Goal: Task Accomplishment & Management: Use online tool/utility

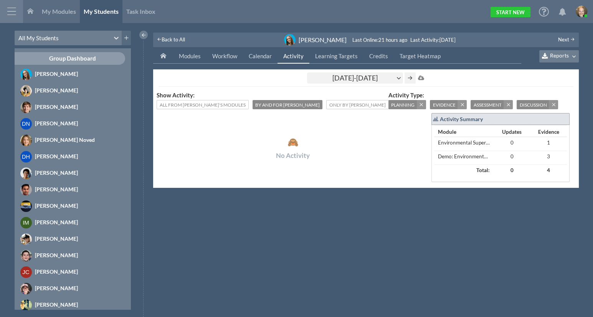
click at [355, 78] on div "[DATE]-[DATE]" at bounding box center [355, 78] width 96 height 11
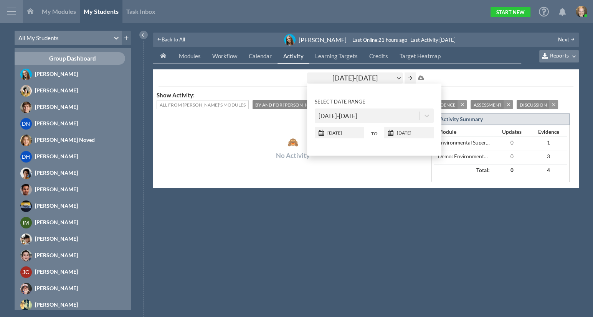
click at [352, 109] on div "[DATE]-[DATE]" at bounding box center [367, 116] width 105 height 14
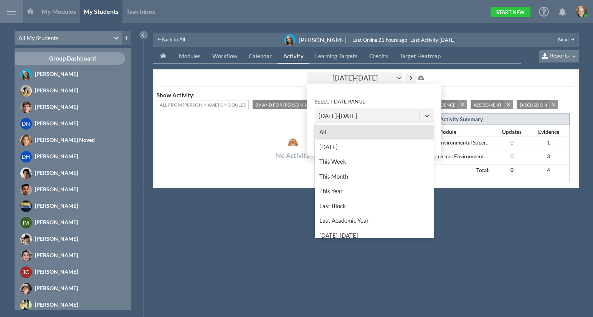
click at [345, 131] on div "All" at bounding box center [374, 132] width 119 height 15
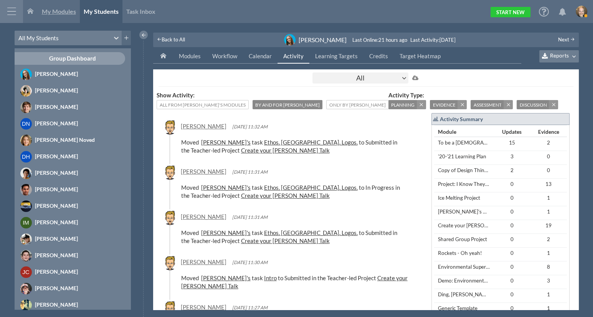
click at [45, 10] on span "My Modules" at bounding box center [59, 11] width 34 height 7
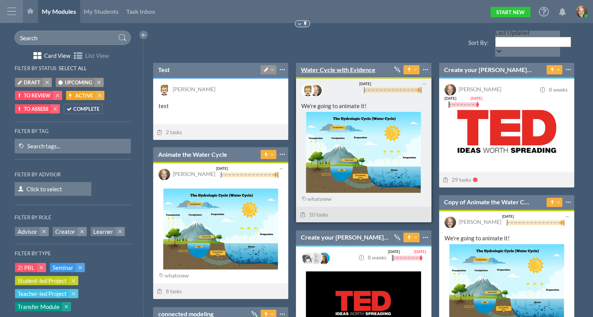
click at [334, 66] on link "Water Cycle with Evidence" at bounding box center [338, 70] width 74 height 8
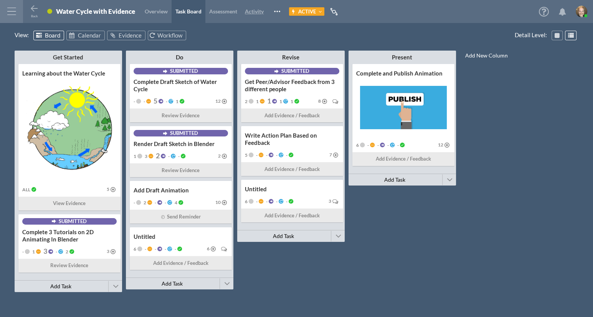
click at [255, 8] on span "Activity" at bounding box center [254, 11] width 19 height 7
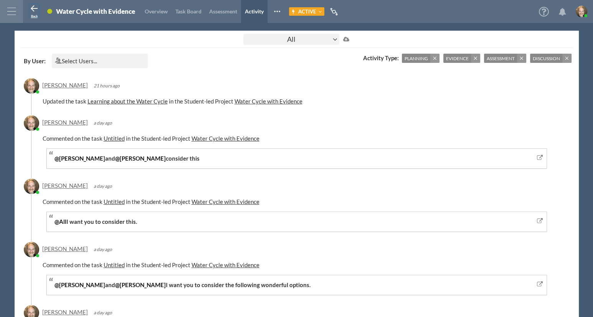
click at [32, 8] on icon at bounding box center [34, 8] width 9 height 9
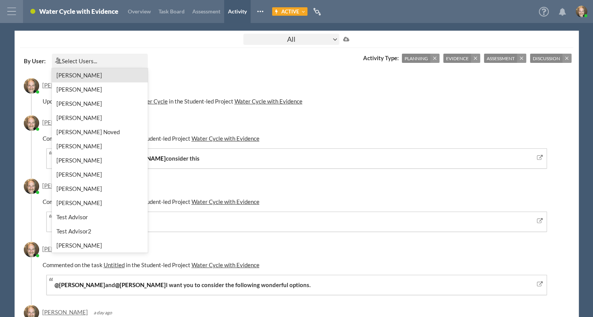
click at [112, 58] on div "Select Users..." at bounding box center [103, 61] width 89 height 10
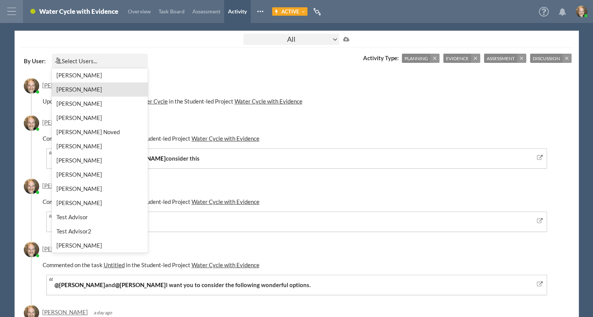
click at [93, 93] on div "[PERSON_NAME]" at bounding box center [100, 90] width 96 height 14
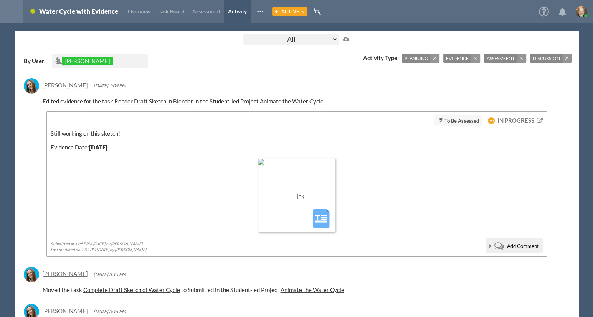
click at [71, 65] on div at bounding box center [66, 69] width 9 height 8
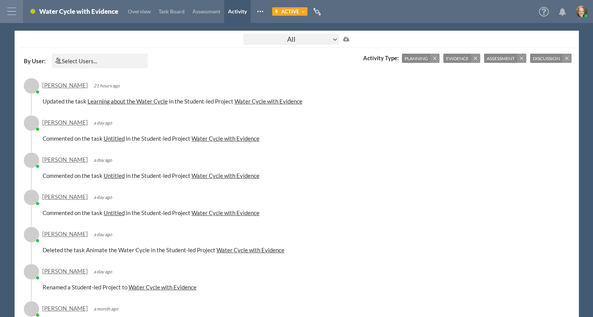
click at [100, 62] on div "Select Users..." at bounding box center [103, 61] width 89 height 10
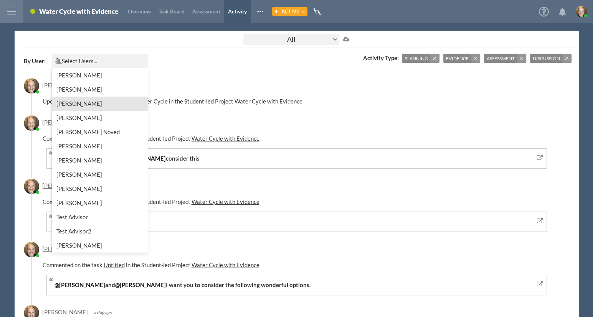
click at [92, 106] on div "[PERSON_NAME]" at bounding box center [100, 104] width 96 height 14
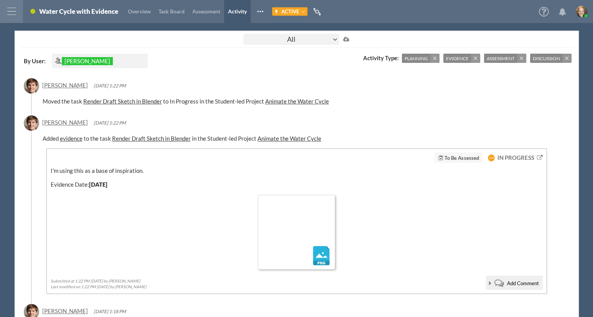
click at [69, 66] on icon at bounding box center [66, 68] width 5 height 5
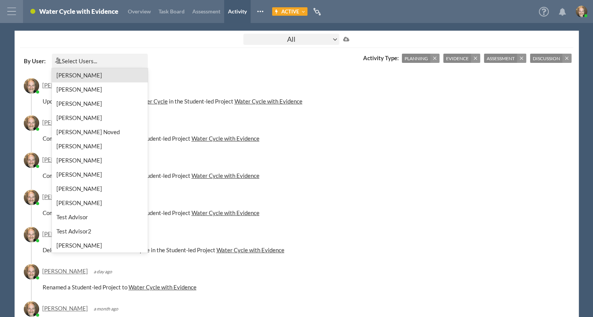
click at [99, 63] on div "Select Users..." at bounding box center [103, 61] width 89 height 10
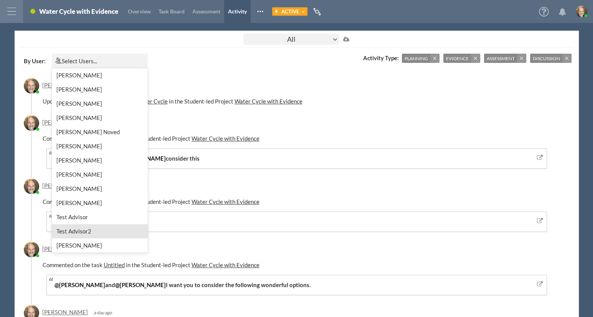
click at [97, 225] on div "Test Advisor2" at bounding box center [100, 232] width 96 height 14
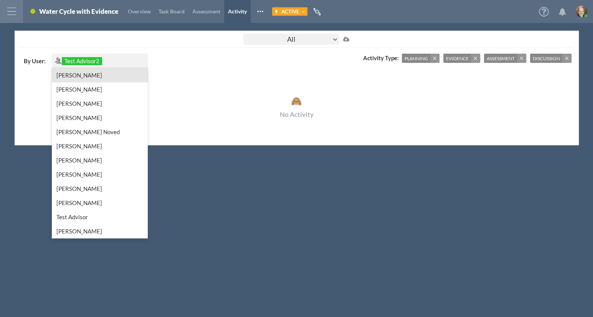
click at [119, 60] on div "Test Advisor2" at bounding box center [103, 61] width 89 height 10
click at [88, 210] on div "Test Advisor" at bounding box center [100, 217] width 96 height 14
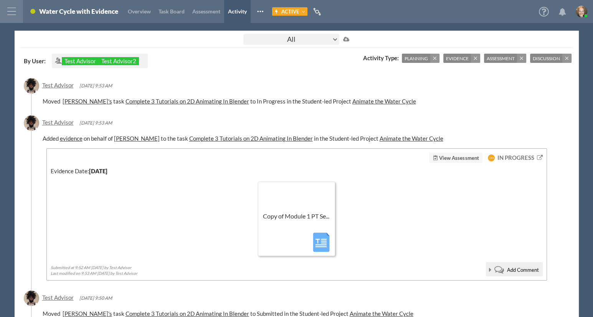
click at [68, 67] on icon at bounding box center [66, 68] width 3 height 3
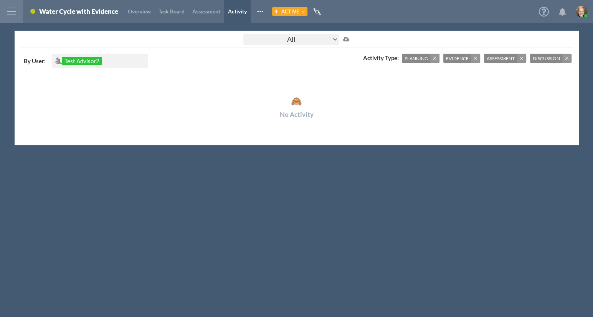
click at [71, 65] on div at bounding box center [66, 69] width 9 height 8
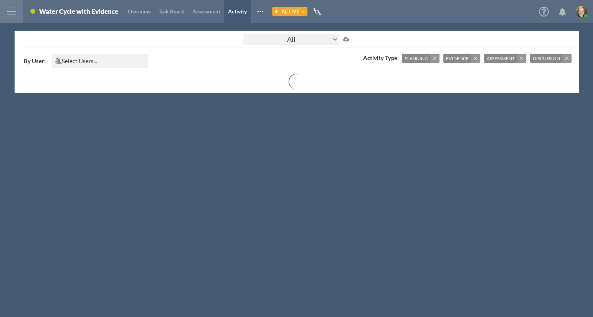
click at [121, 62] on div "Select Users..." at bounding box center [103, 61] width 89 height 10
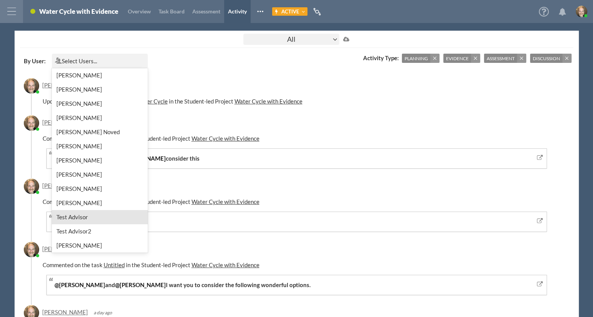
click at [104, 210] on div "Test Advisor" at bounding box center [100, 217] width 96 height 14
